Goal: Find specific page/section

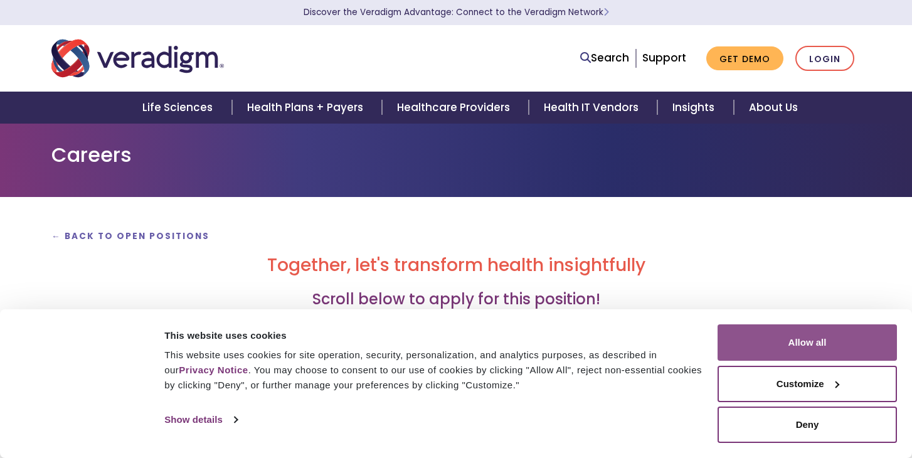
click at [834, 339] on button "Allow all" at bounding box center [807, 342] width 179 height 36
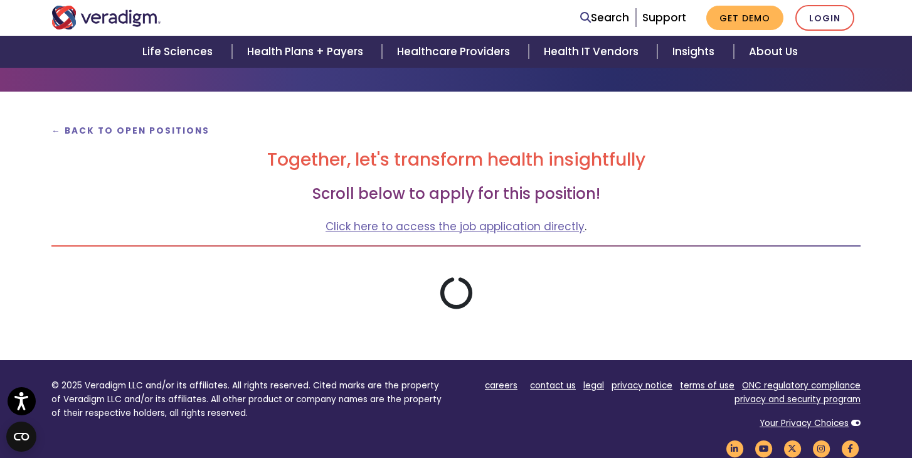
scroll to position [101, 0]
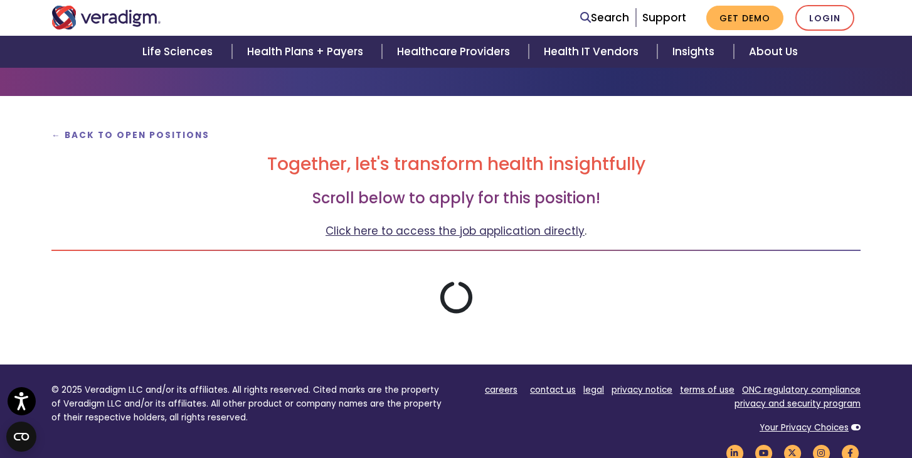
click at [449, 233] on link "Click here to access the job application directly" at bounding box center [455, 230] width 259 height 15
click at [178, 139] on strong "← Back to Open Positions" at bounding box center [130, 135] width 158 height 12
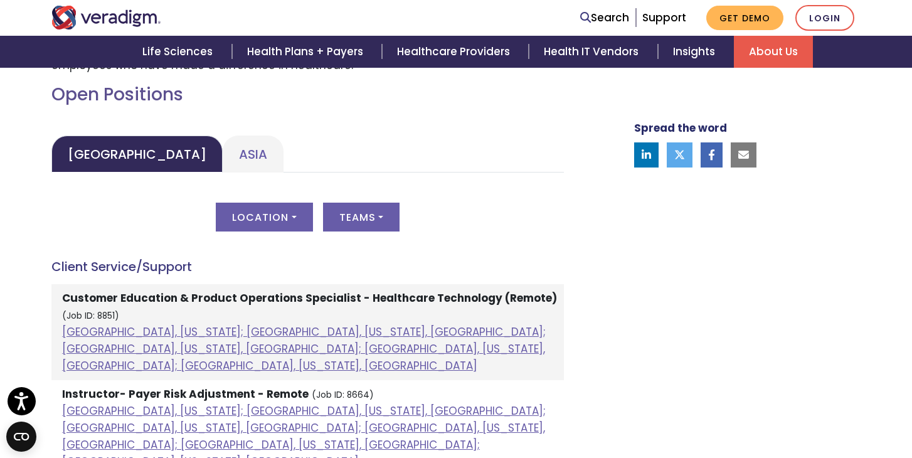
scroll to position [561, 0]
click at [255, 215] on button "Location" at bounding box center [264, 216] width 97 height 29
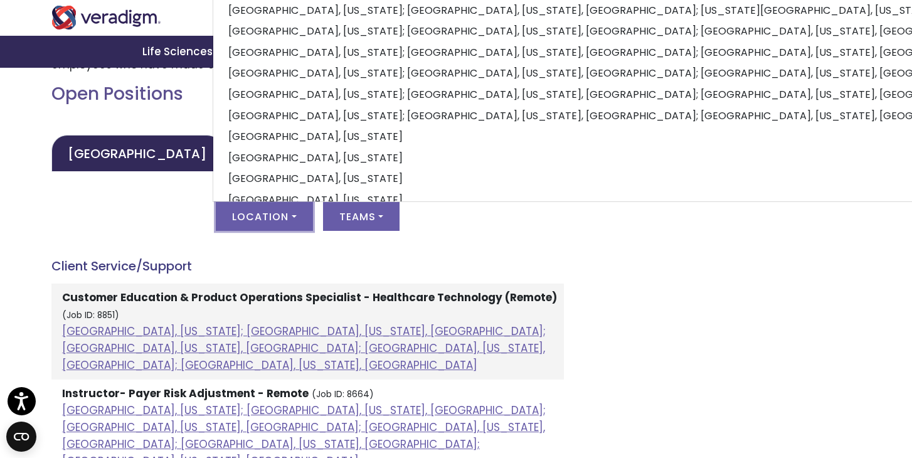
click at [178, 216] on div "Location All [GEOGRAPHIC_DATA], [US_STATE]; [GEOGRAPHIC_DATA], [US_STATE], [GEO…" at bounding box center [307, 224] width 513 height 44
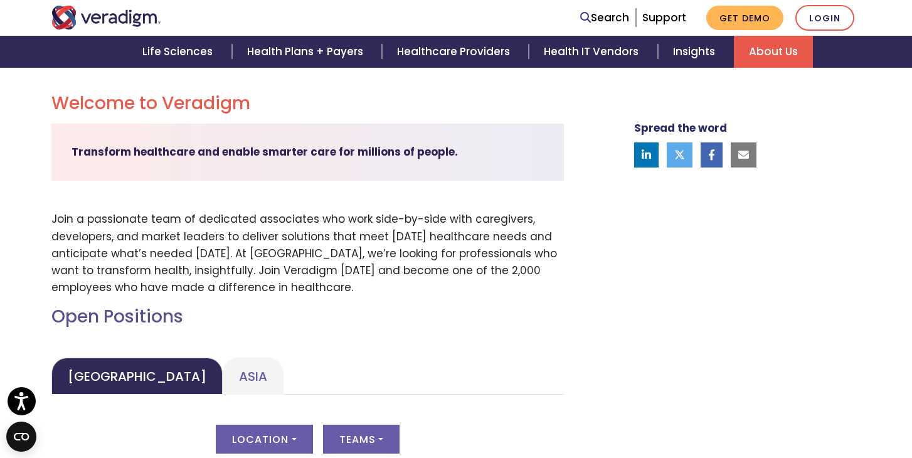
scroll to position [339, 0]
